Goal: Complete application form: Complete application form

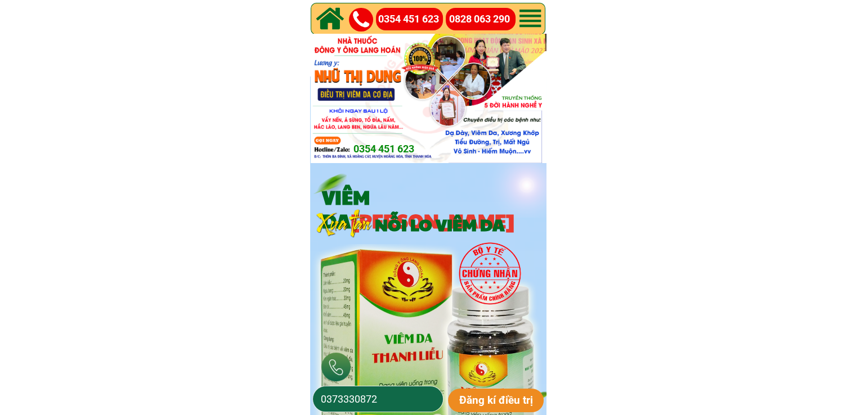
click at [405, 406] on input "0373330872" at bounding box center [378, 399] width 120 height 25
click at [405, 405] on input "0373330872" at bounding box center [378, 399] width 120 height 25
click at [404, 394] on input "0373330872" at bounding box center [378, 399] width 120 height 25
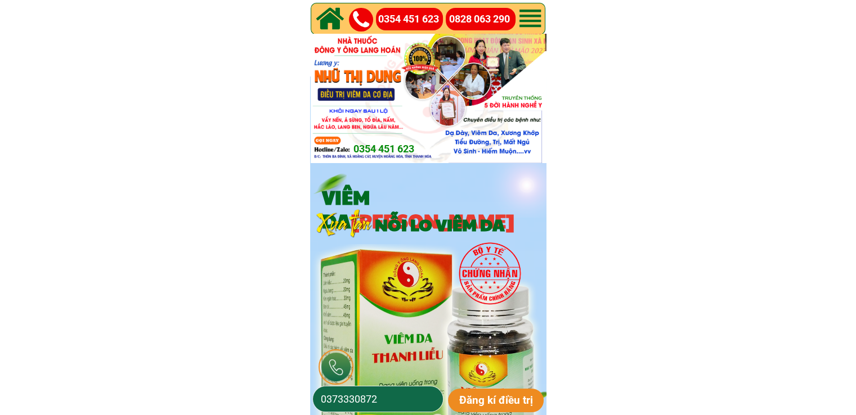
paste input "975924393"
type input "0975924393"
click at [500, 390] on p "Đăng kí điều trị" at bounding box center [496, 401] width 96 height 24
click at [386, 399] on input "0975924393" at bounding box center [378, 399] width 120 height 25
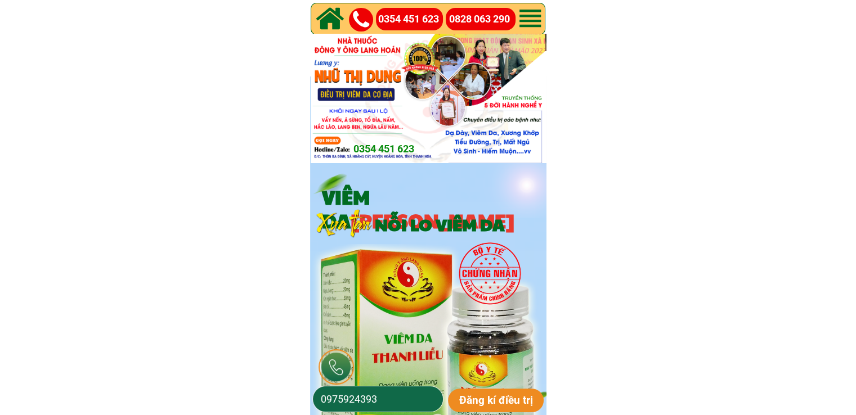
paste input "353516227"
type input "0353516227"
click at [538, 403] on p "Đăng kí điều trị" at bounding box center [496, 401] width 96 height 24
